Goal: Check status

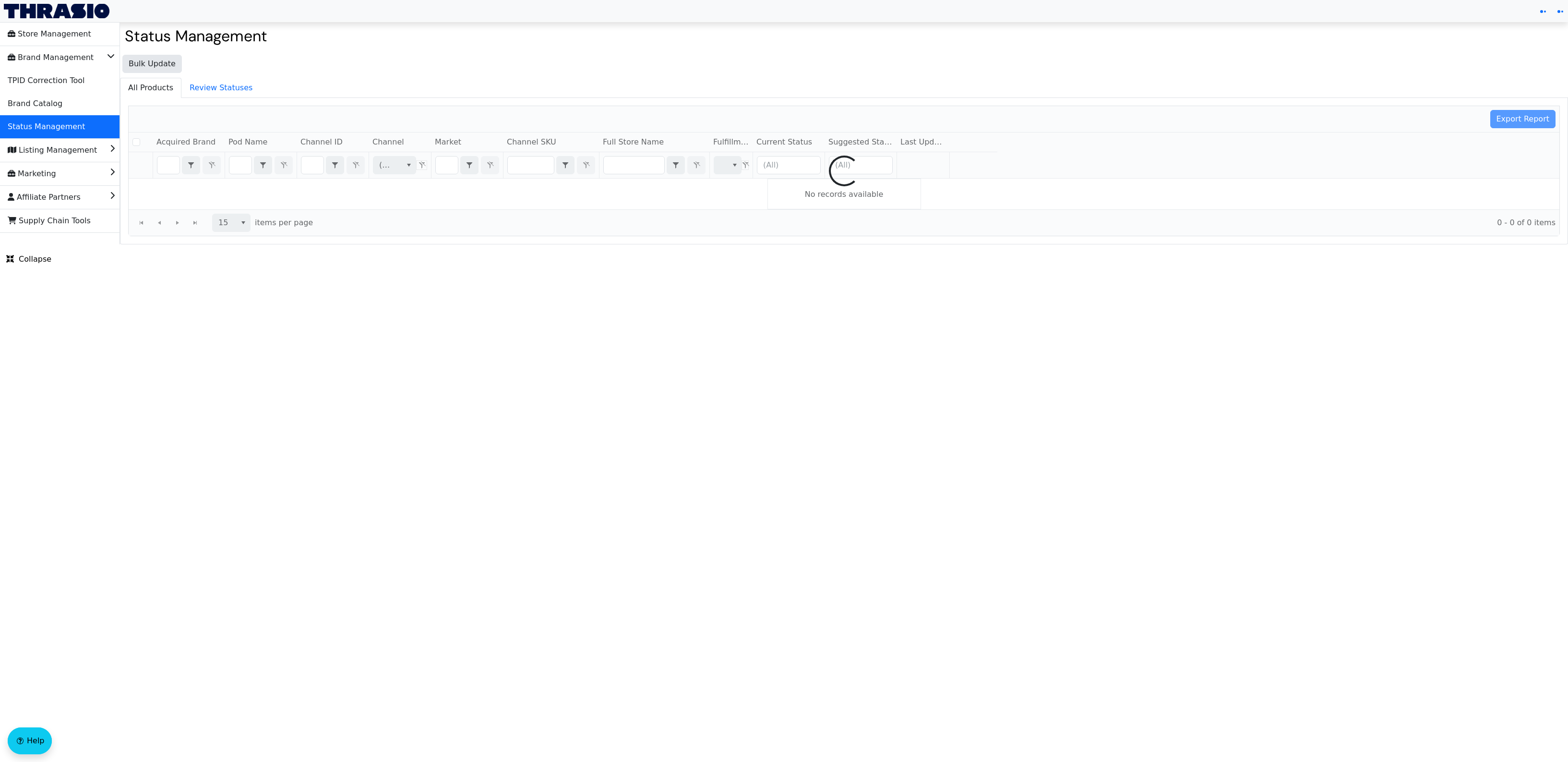
checkbox input "false"
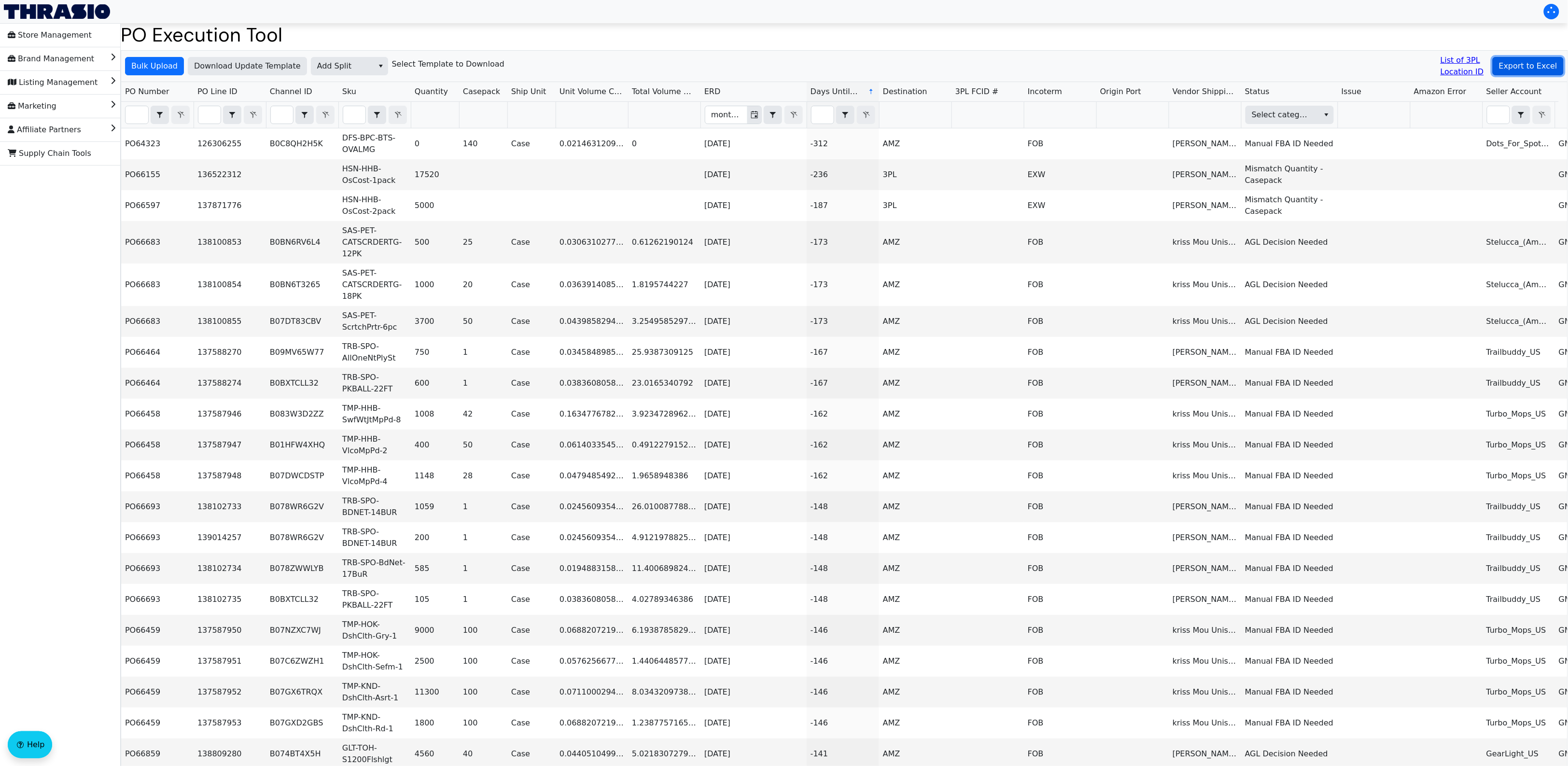
click at [1507, 61] on span "Export to Excel" at bounding box center [1528, 66] width 58 height 12
click at [279, 109] on input "Filter" at bounding box center [282, 115] width 22 height 17
paste input "B09JHH6K5N"
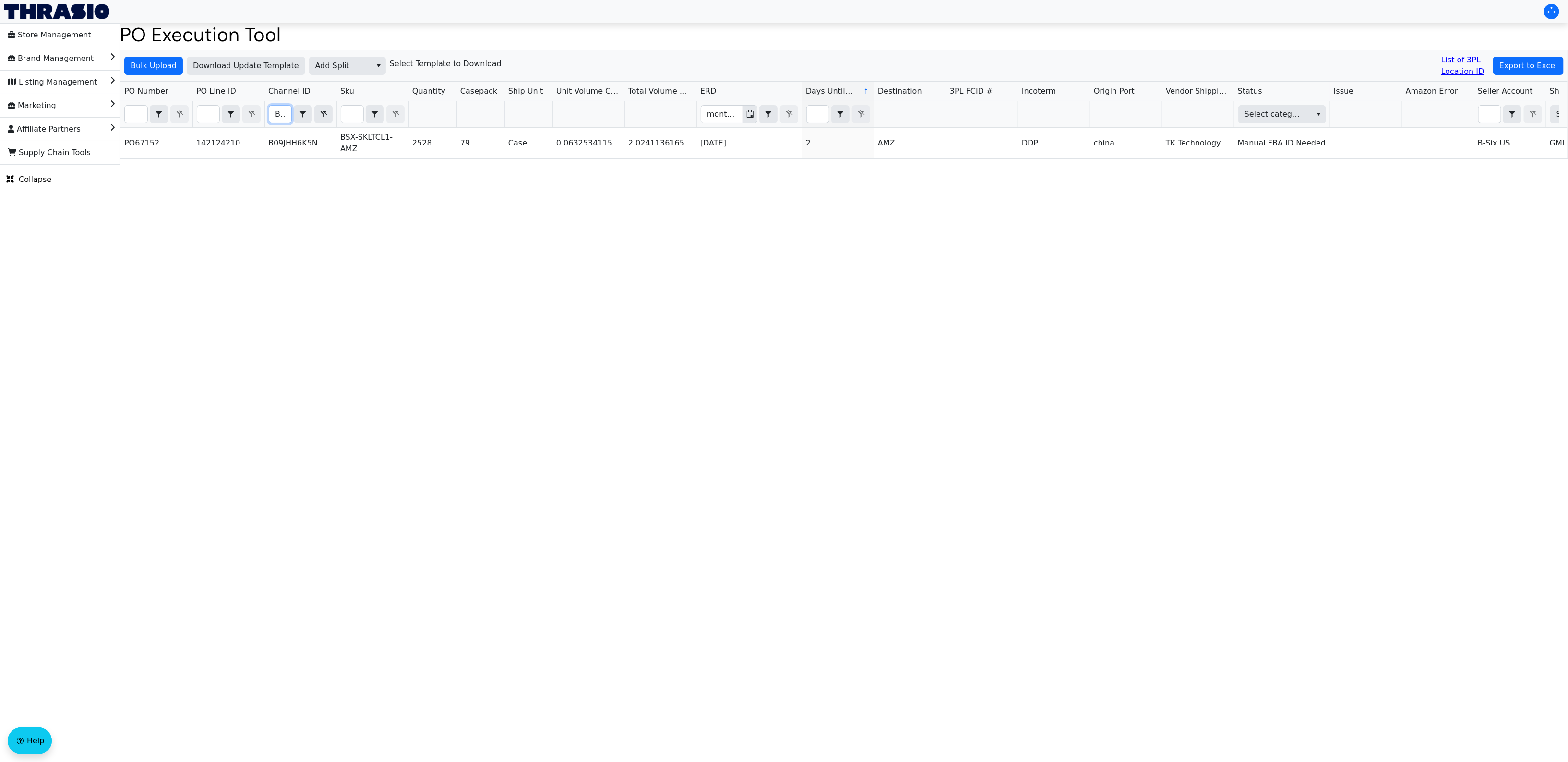
scroll to position [0, 39]
type input "B09JHH6K5N"
click at [528, 165] on html "Store Management Brand Management Listing Management Marketing Affiliate Partne…" at bounding box center [784, 82] width 1568 height 165
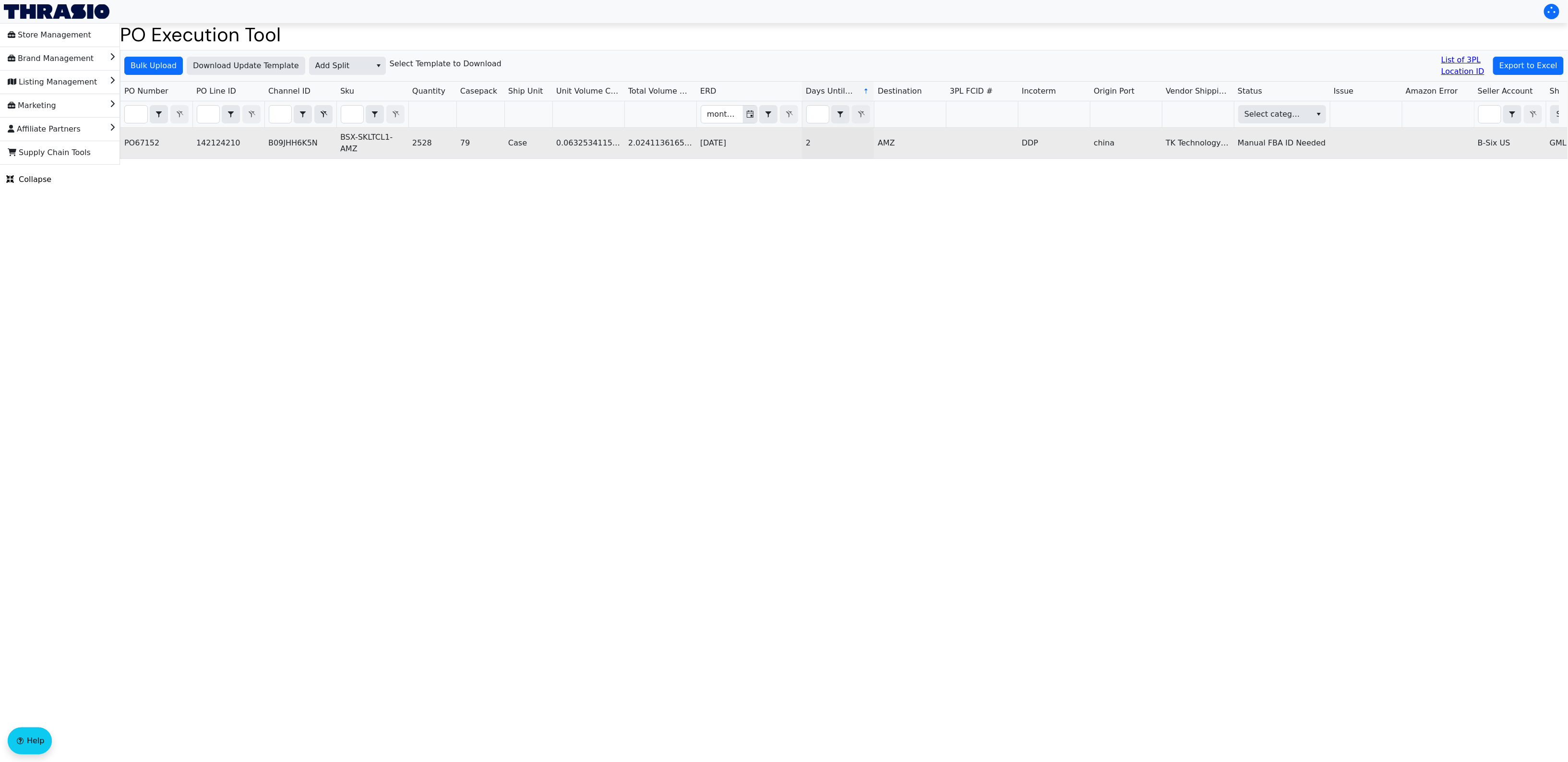
scroll to position [0, 0]
click at [378, 144] on td "BSX-SKLTCL1-AMZ" at bounding box center [372, 143] width 72 height 31
click at [372, 135] on td "BSX-SKLTCL1-AMZ" at bounding box center [372, 143] width 72 height 31
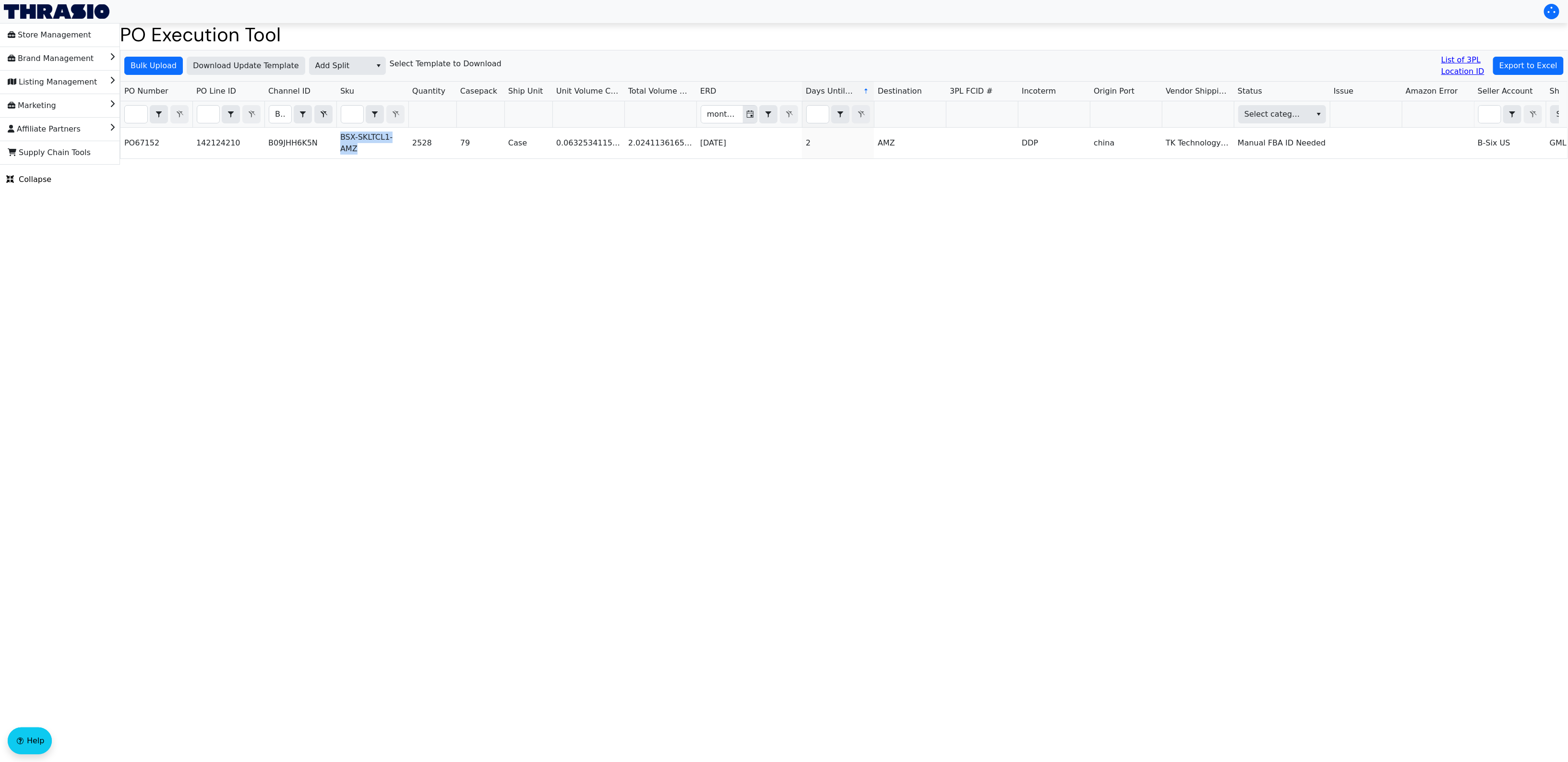
copy td "BSX-SKLTCL1-AMZ"
drag, startPoint x: 385, startPoint y: 216, endPoint x: 290, endPoint y: 30, distance: 208.9
click at [385, 165] on html "Store Management Brand Management Listing Management Marketing Affiliate Partne…" at bounding box center [784, 82] width 1568 height 165
